Goal: Transaction & Acquisition: Purchase product/service

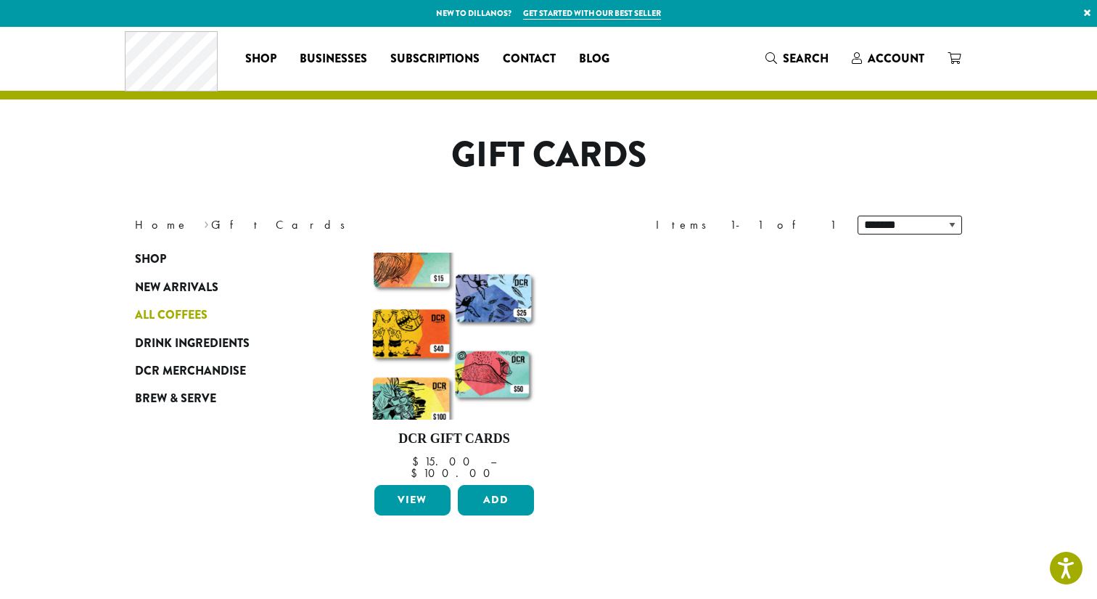
click at [155, 314] on span "All Coffees" at bounding box center [171, 315] width 73 height 18
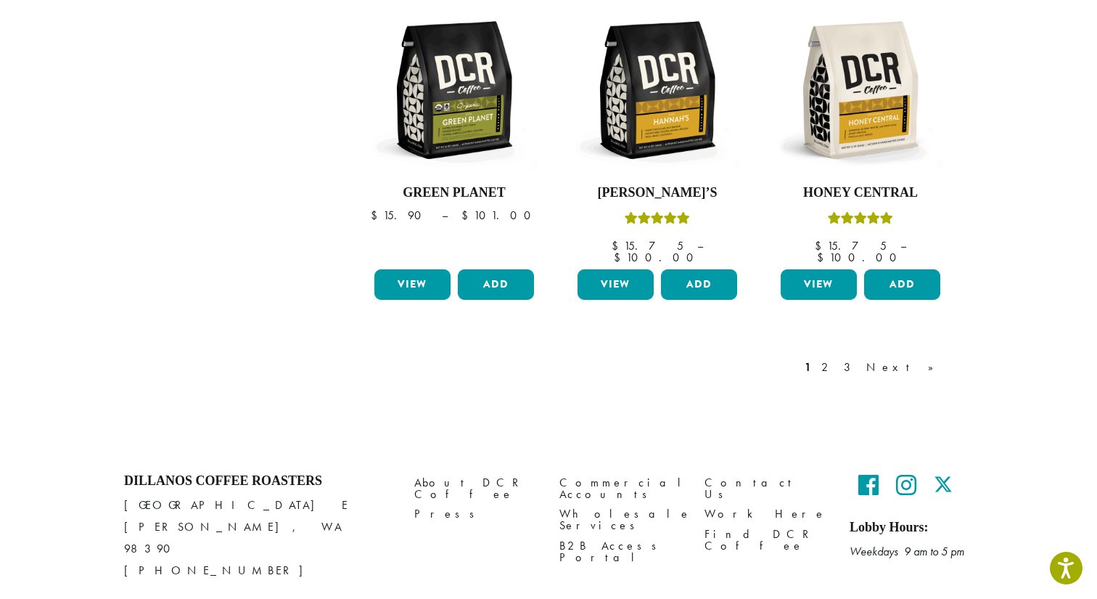
scroll to position [1256, 0]
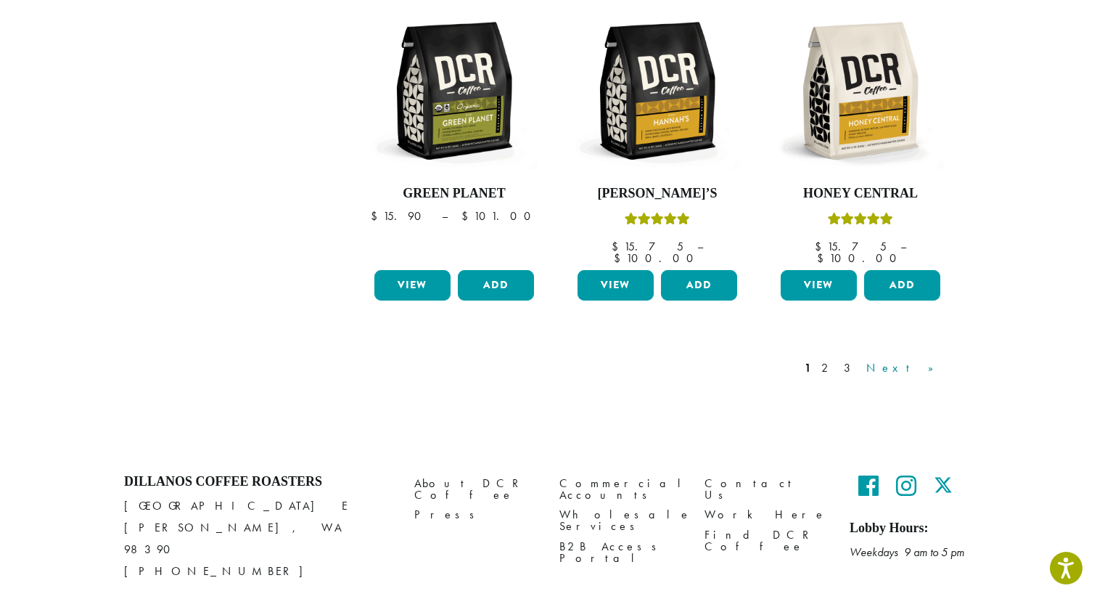
click at [940, 359] on link "Next »" at bounding box center [904, 367] width 83 height 17
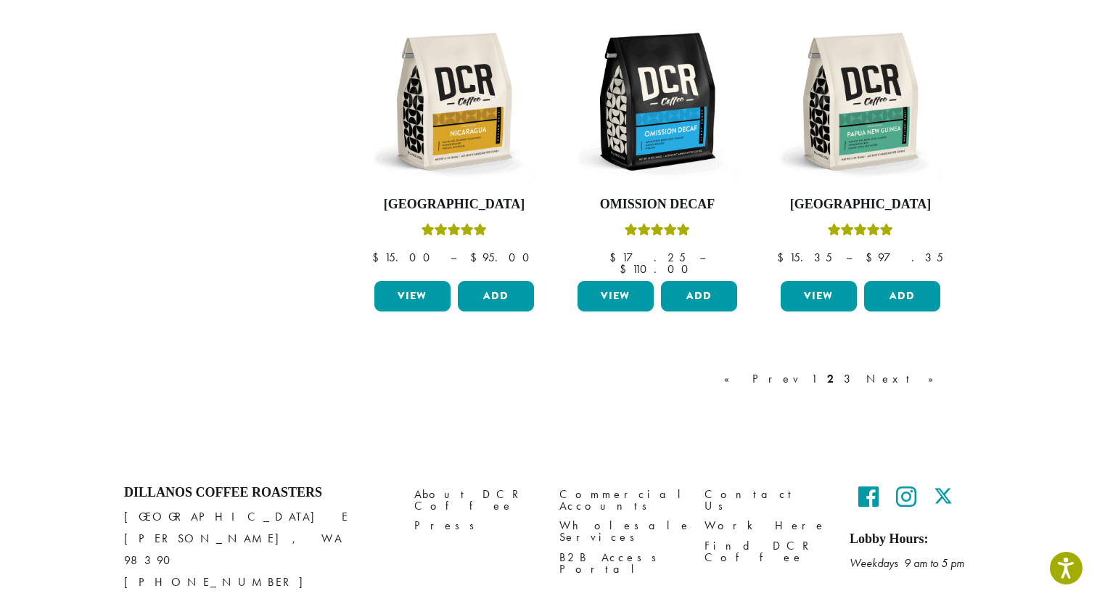
scroll to position [1256, 0]
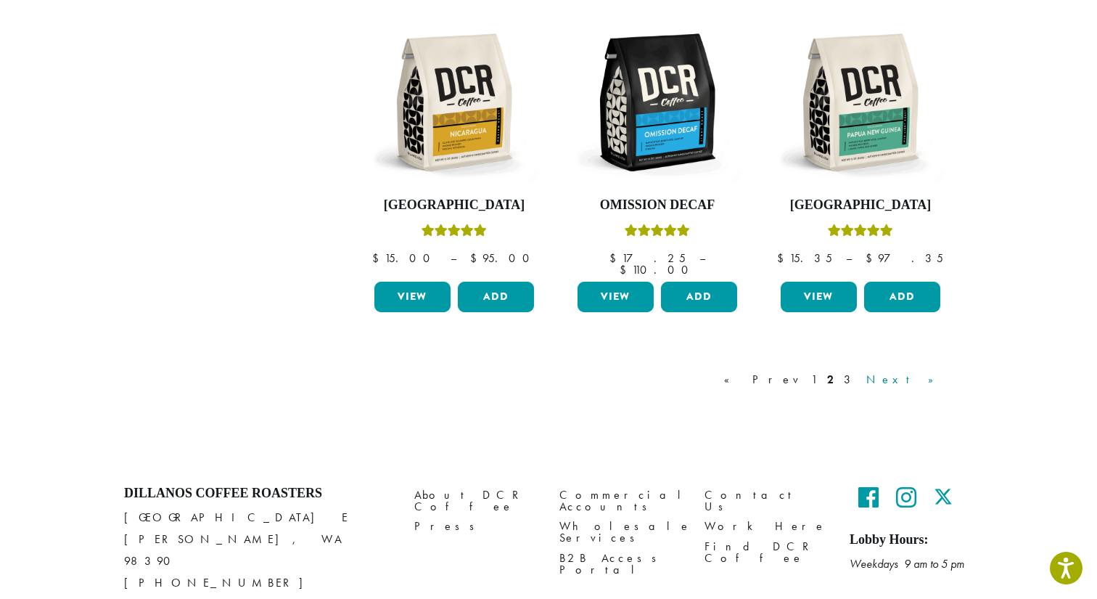
click at [921, 371] on link "Next »" at bounding box center [904, 379] width 83 height 17
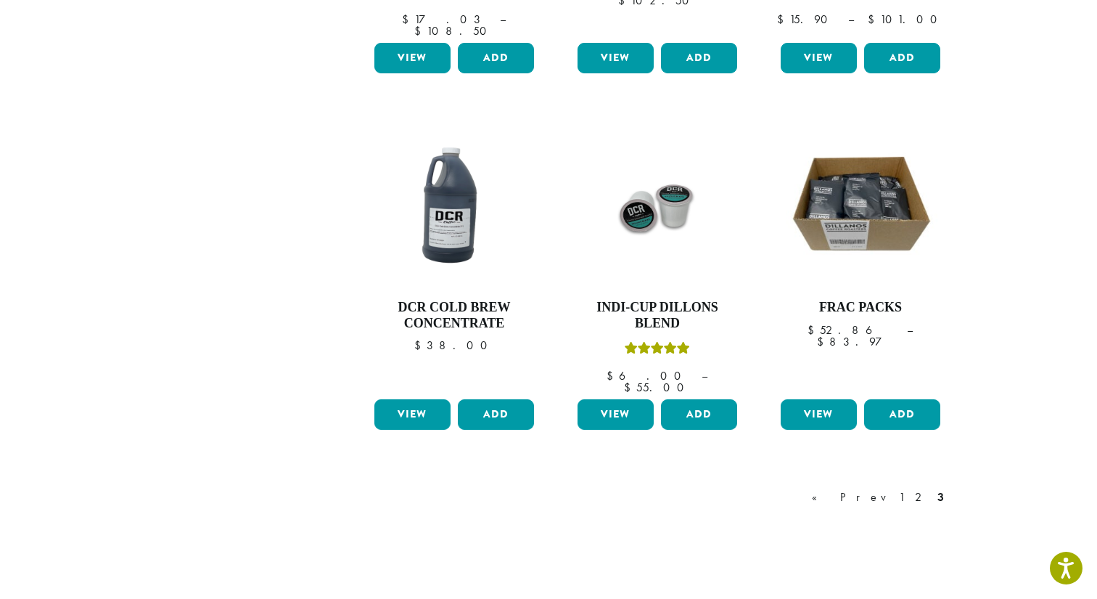
scroll to position [1183, 0]
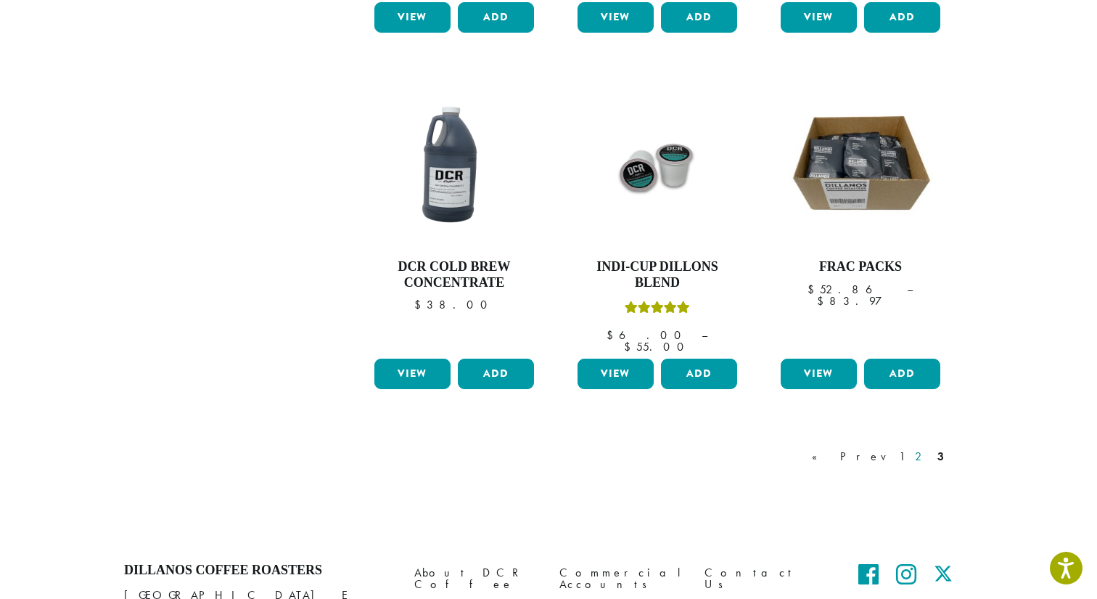
click at [922, 448] on link "2" at bounding box center [921, 456] width 18 height 17
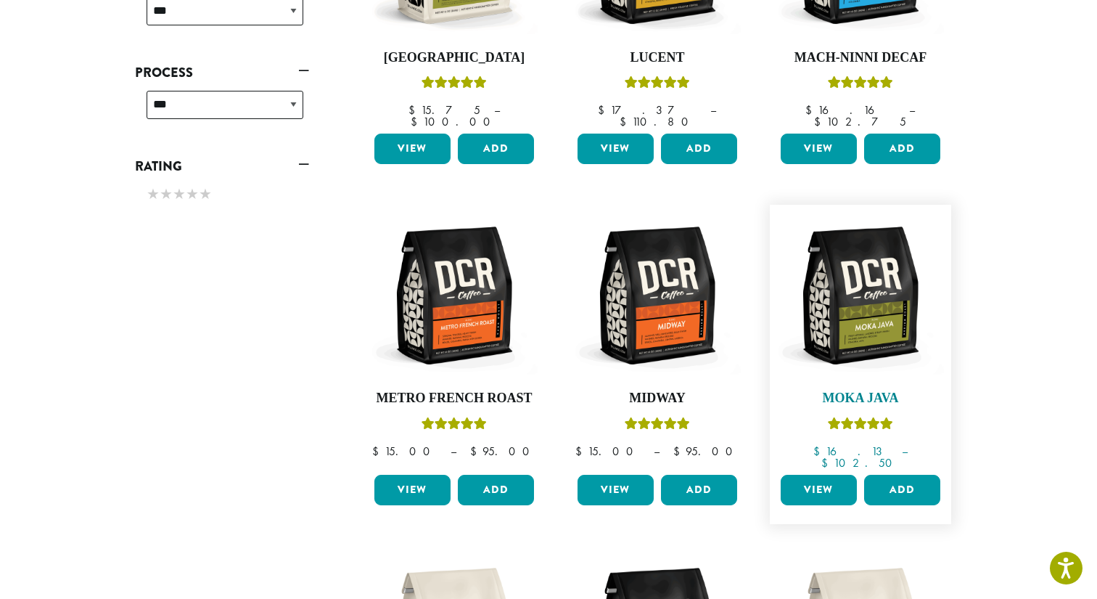
scroll to position [736, 0]
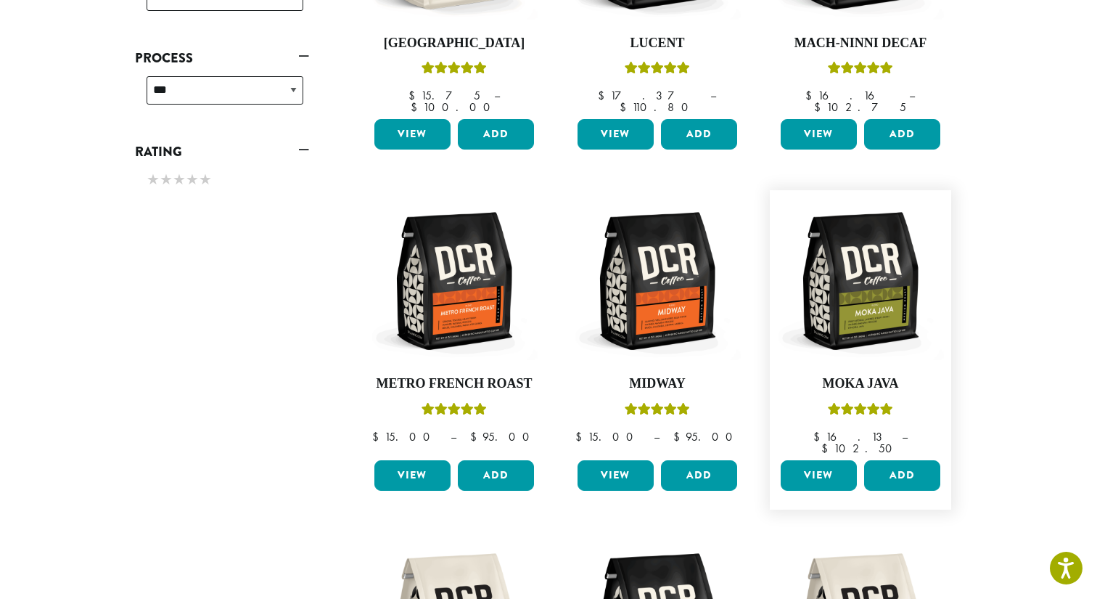
click at [927, 417] on figure "**********" at bounding box center [860, 349] width 181 height 319
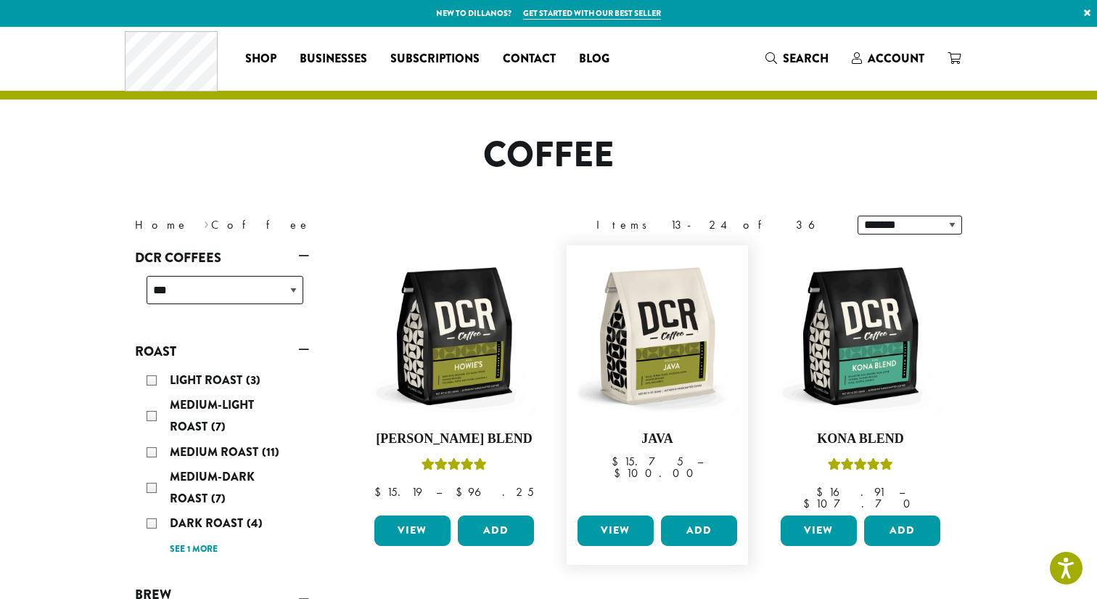
scroll to position [0, 0]
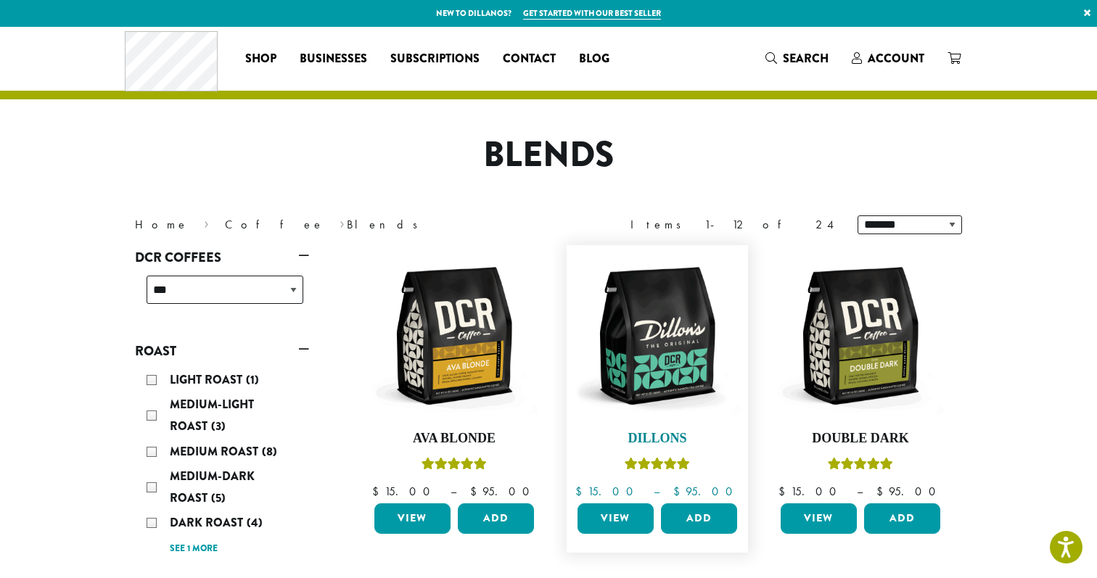
click at [677, 377] on img at bounding box center [657, 336] width 167 height 167
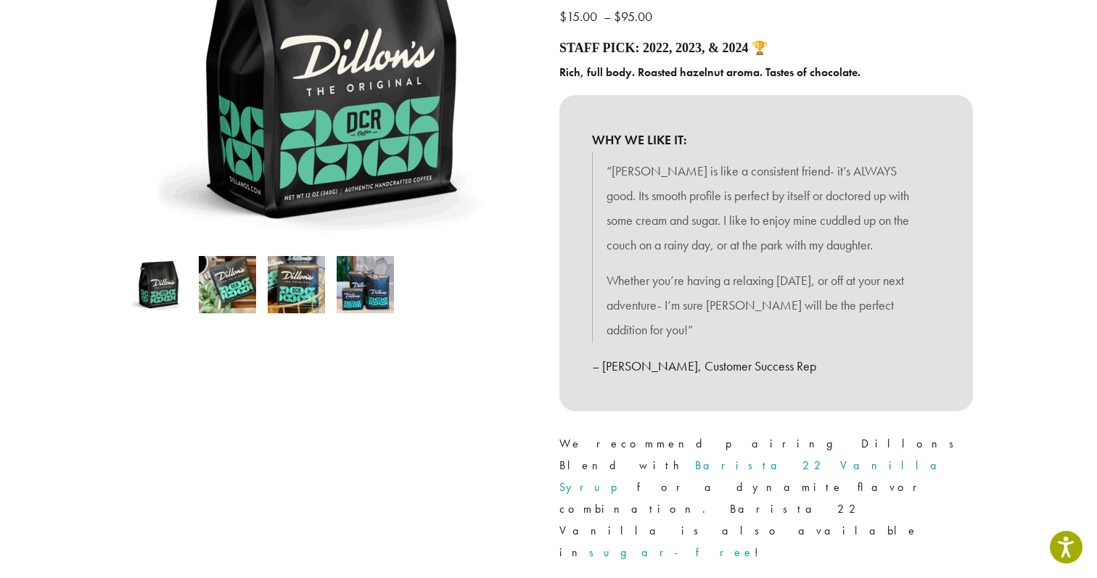
scroll to position [290, 0]
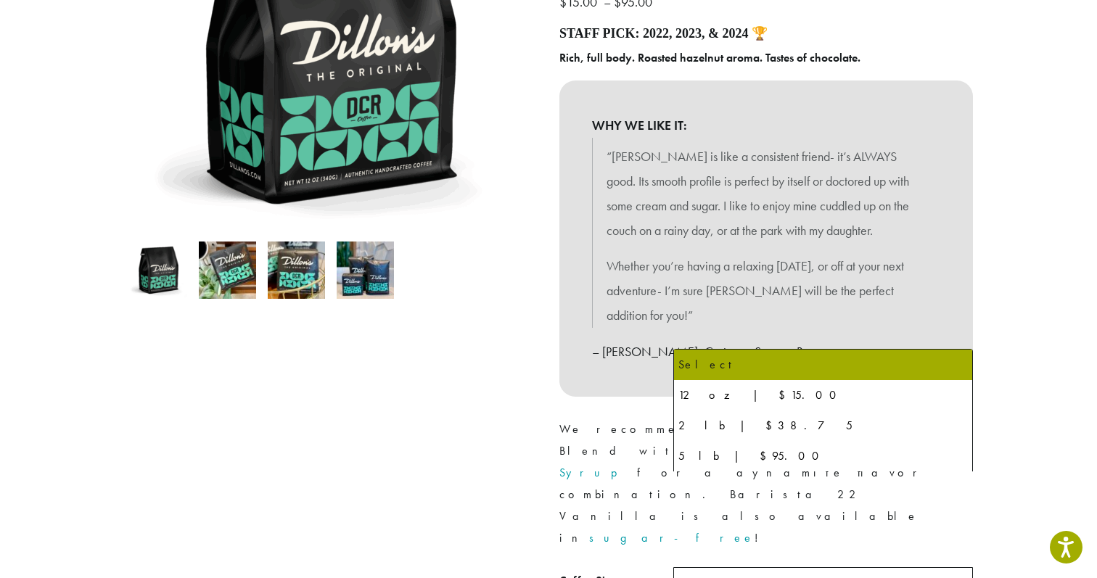
click at [709, 571] on span "Select" at bounding box center [706, 585] width 52 height 28
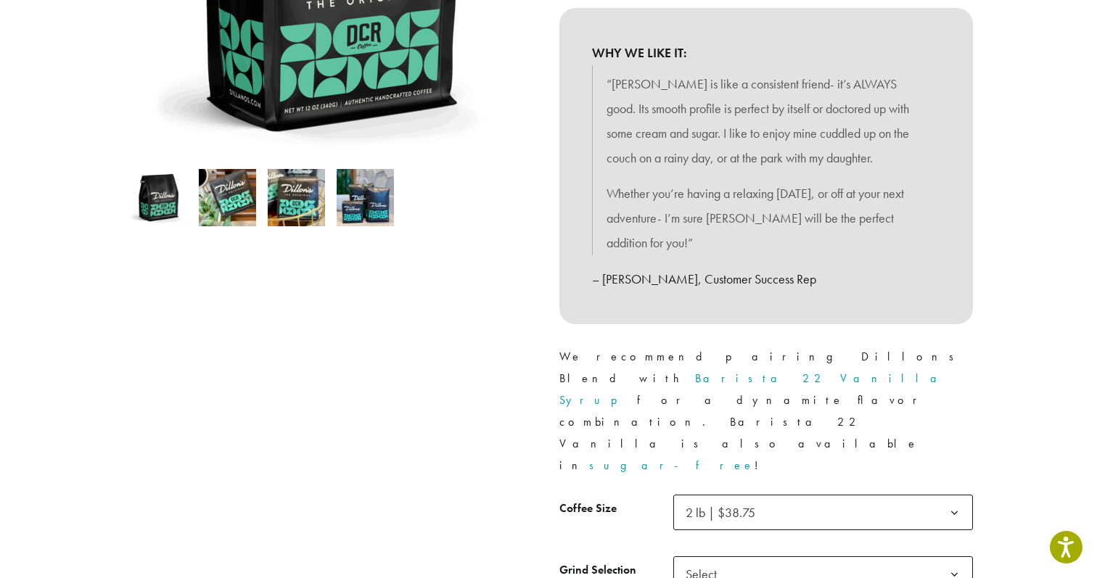
scroll to position [369, 0]
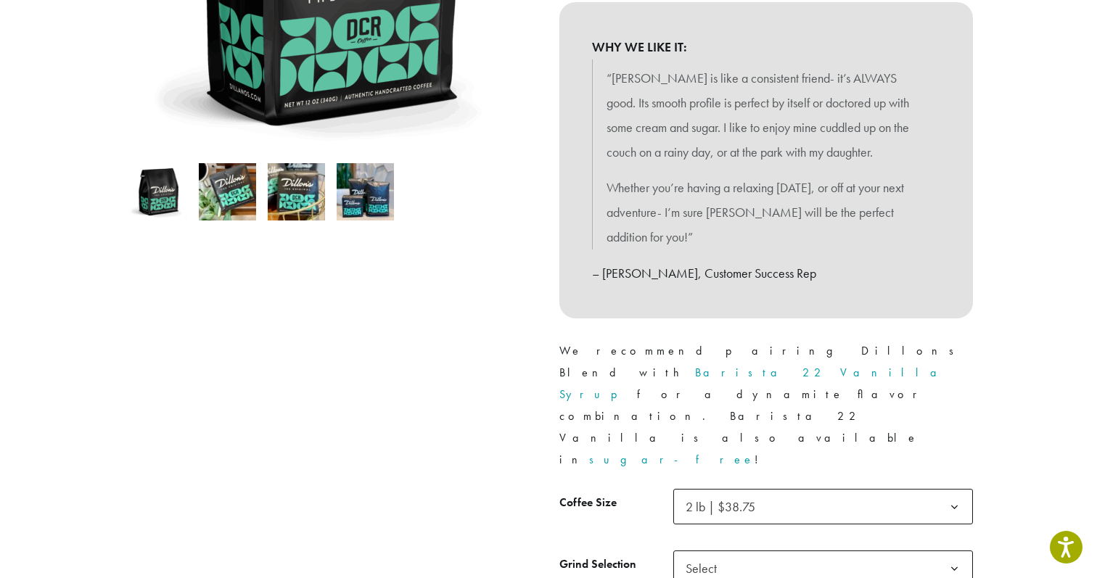
click at [728, 554] on span "Select" at bounding box center [706, 568] width 52 height 28
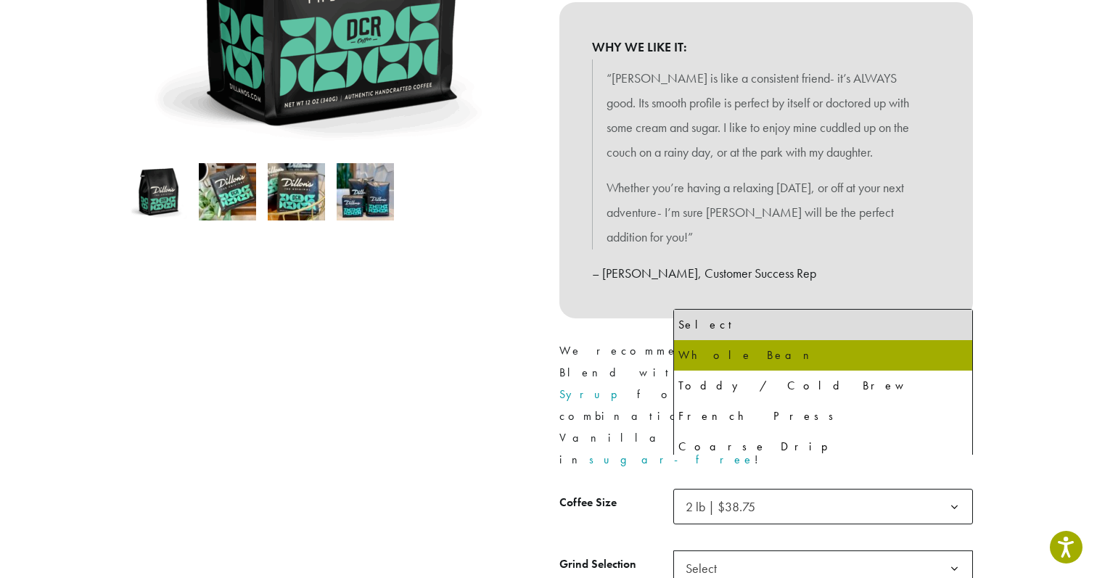
select select "**********"
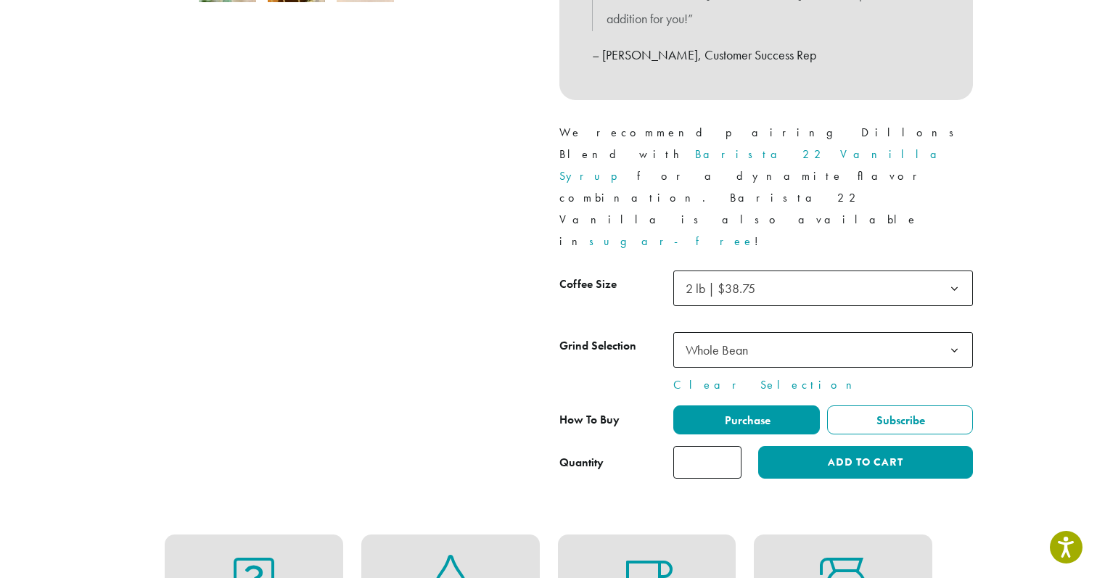
scroll to position [591, 0]
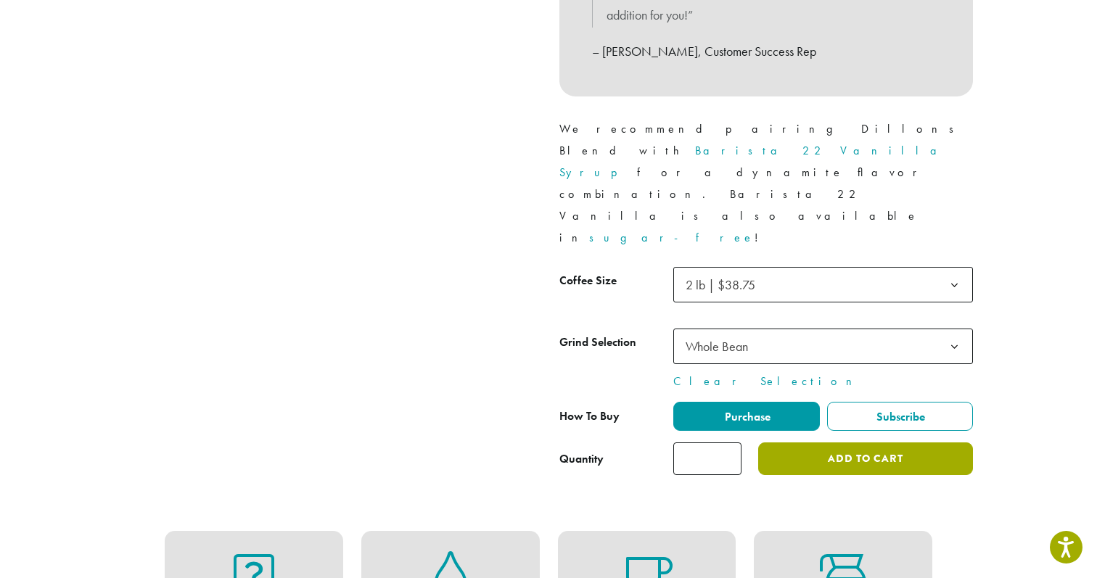
click at [875, 443] on button "Add to cart" at bounding box center [865, 459] width 215 height 33
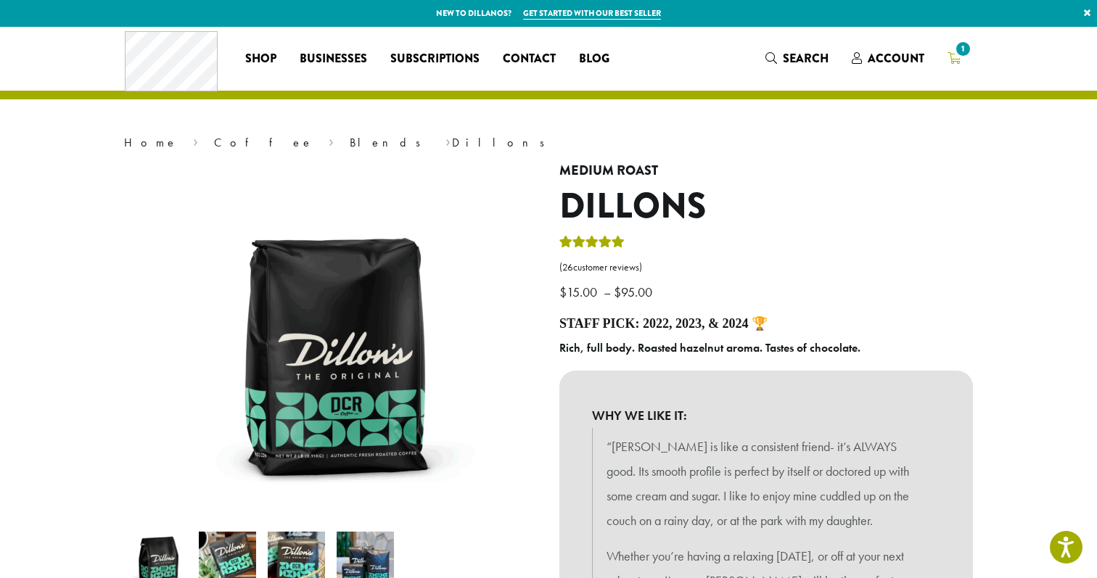
click at [959, 52] on span "1" at bounding box center [963, 49] width 20 height 20
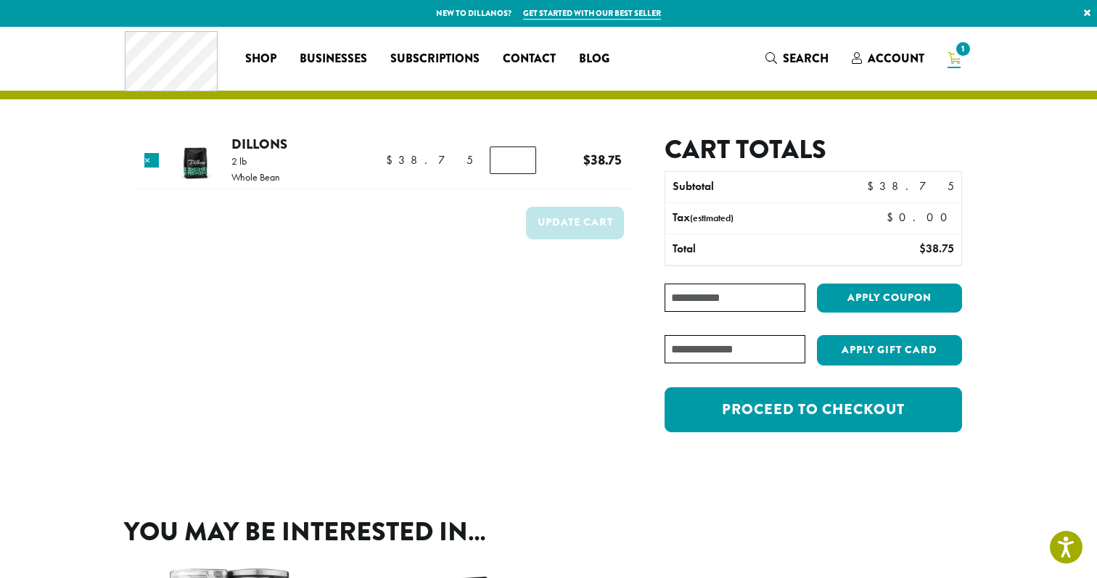
click at [698, 302] on input "Coupon:" at bounding box center [735, 298] width 141 height 28
type input "*"
